Goal: Find specific page/section: Find specific page/section

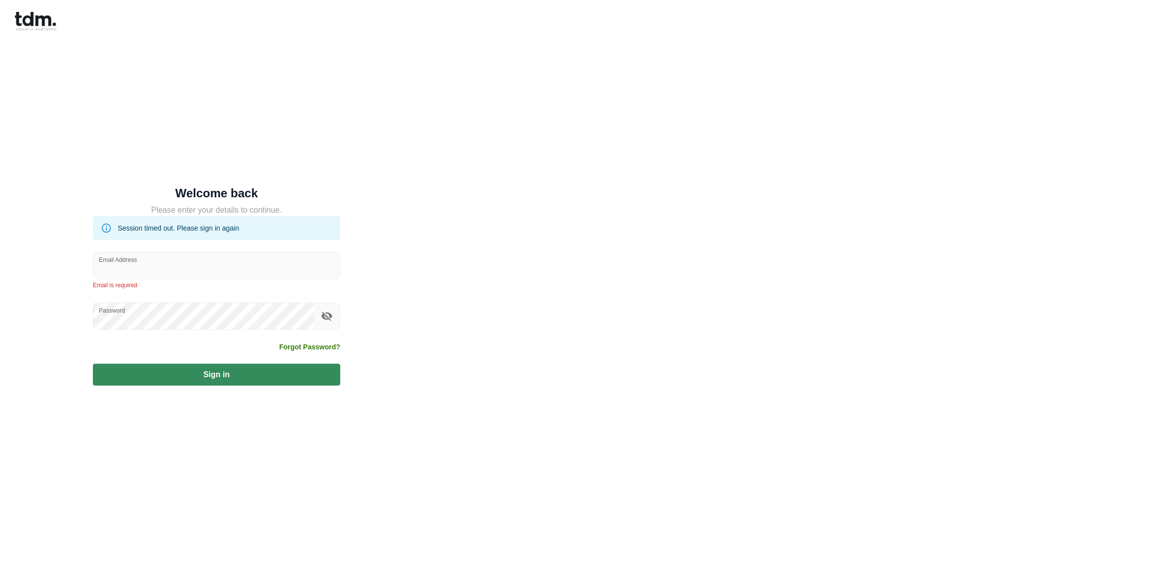
type input "**********"
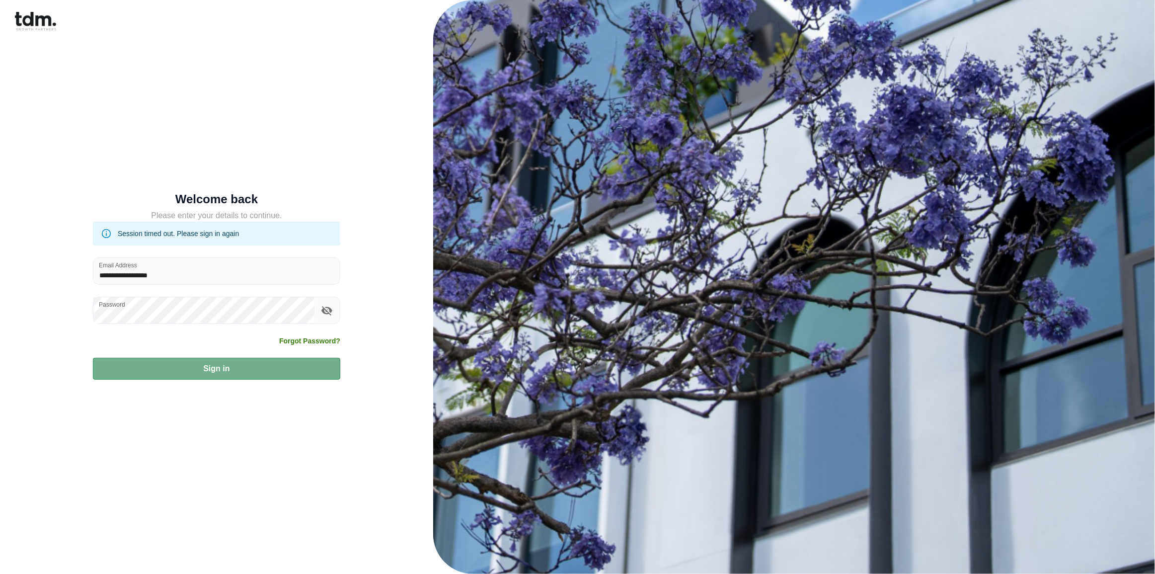
click at [235, 369] on button "Sign in" at bounding box center [216, 369] width 247 height 22
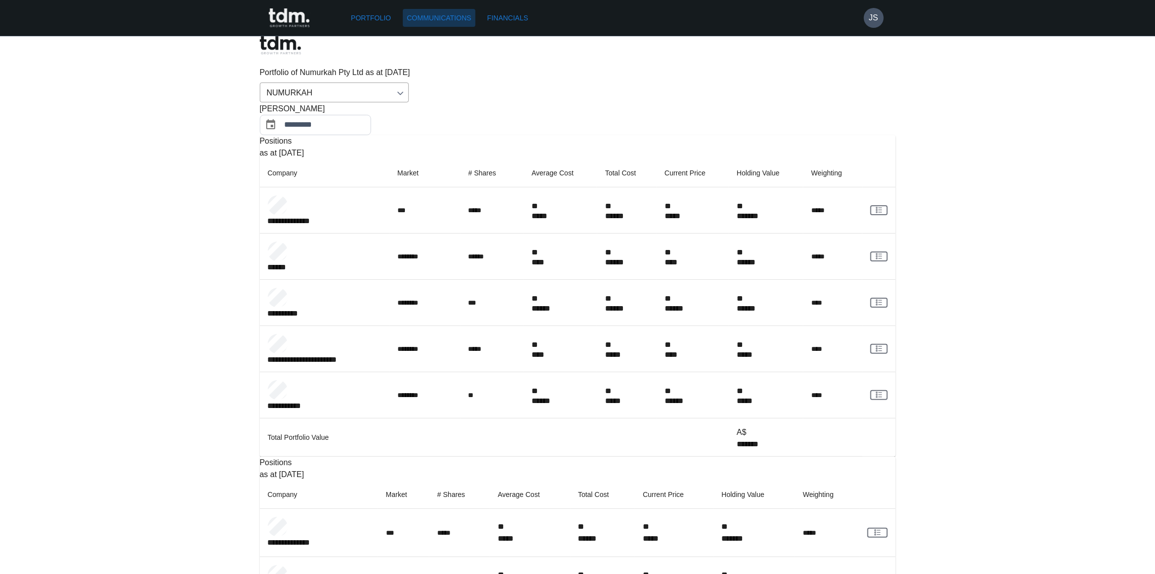
click at [445, 19] on link "Communications" at bounding box center [439, 18] width 73 height 18
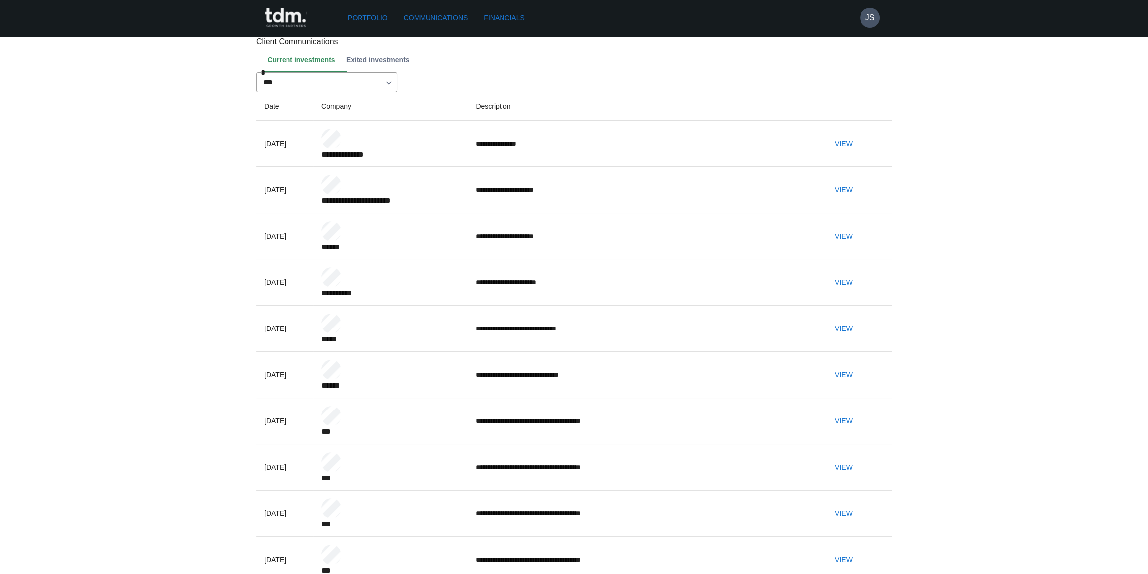
click at [860, 153] on button "View" at bounding box center [844, 144] width 32 height 18
